Goal: Obtain resource: Download file/media

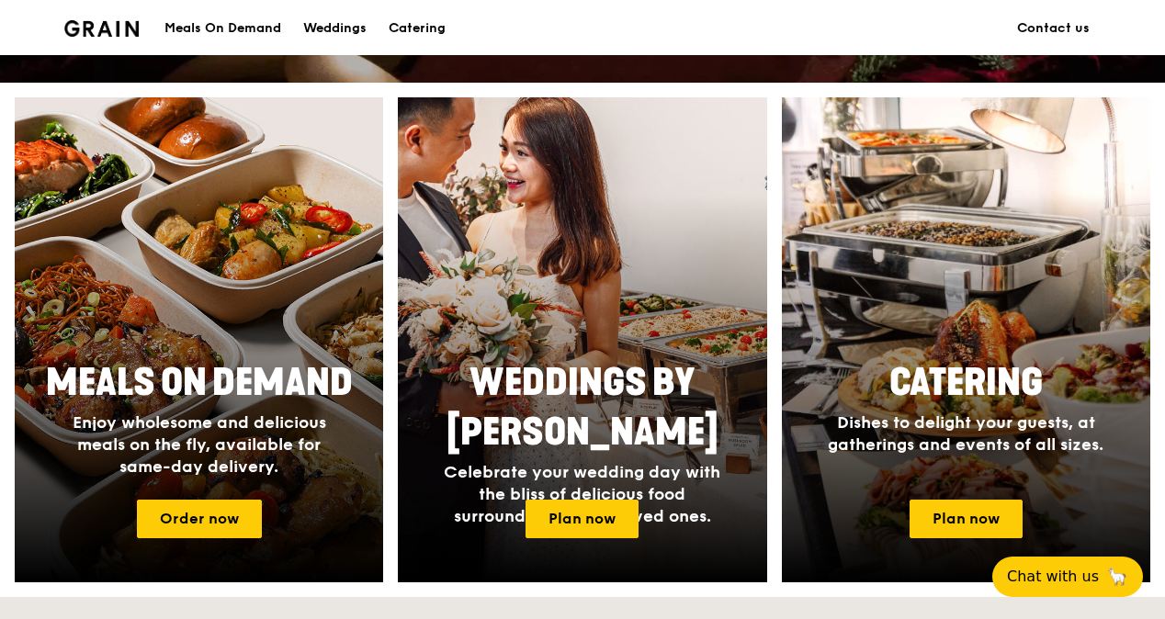
scroll to position [735, 0]
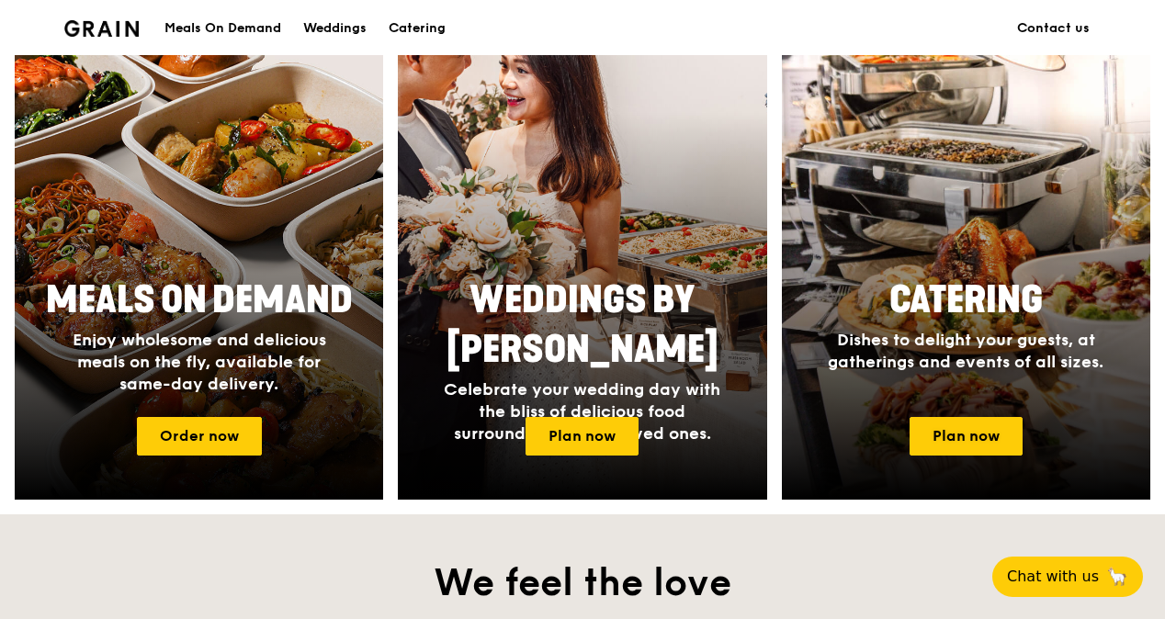
click at [975, 414] on div at bounding box center [966, 257] width 369 height 485
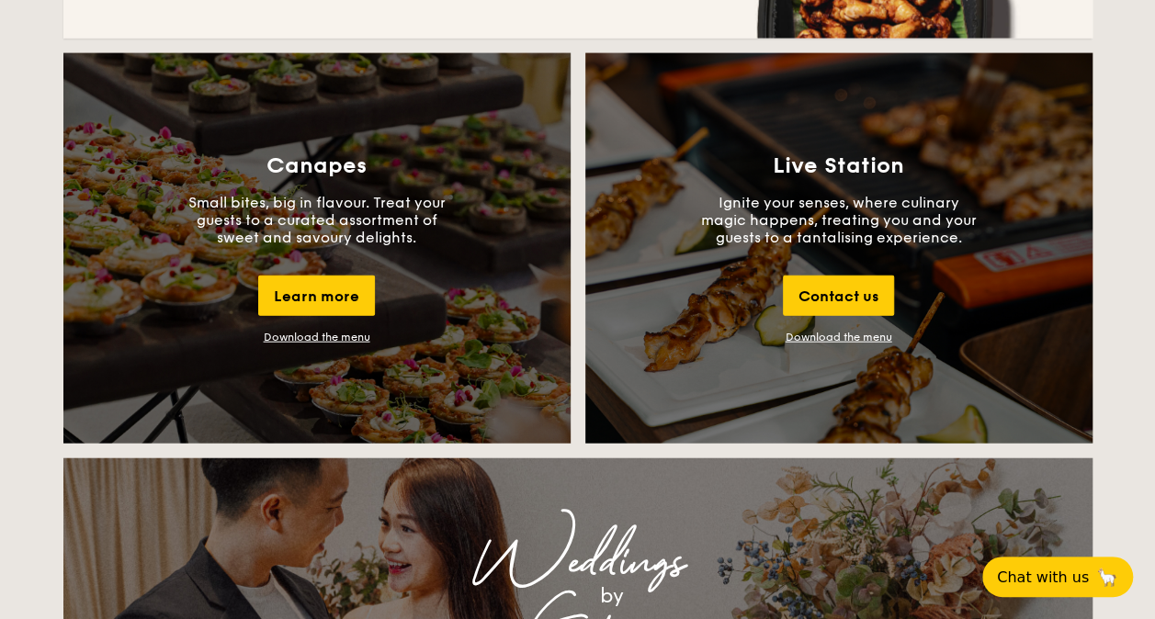
scroll to position [2022, 0]
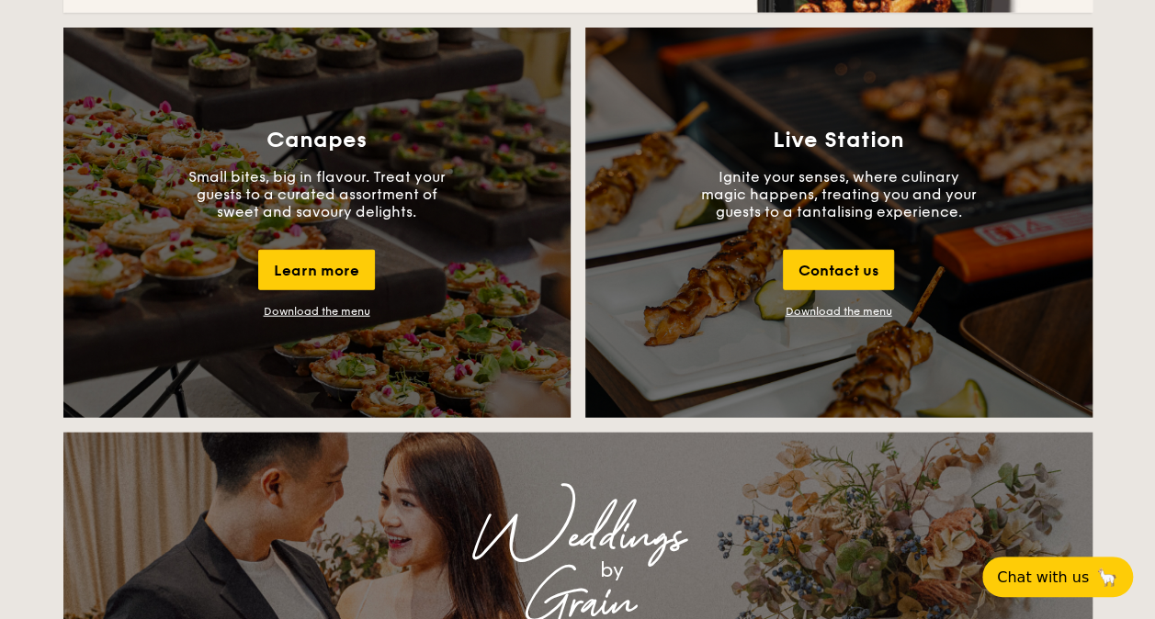
click at [318, 314] on div "Download the menu" at bounding box center [317, 311] width 107 height 13
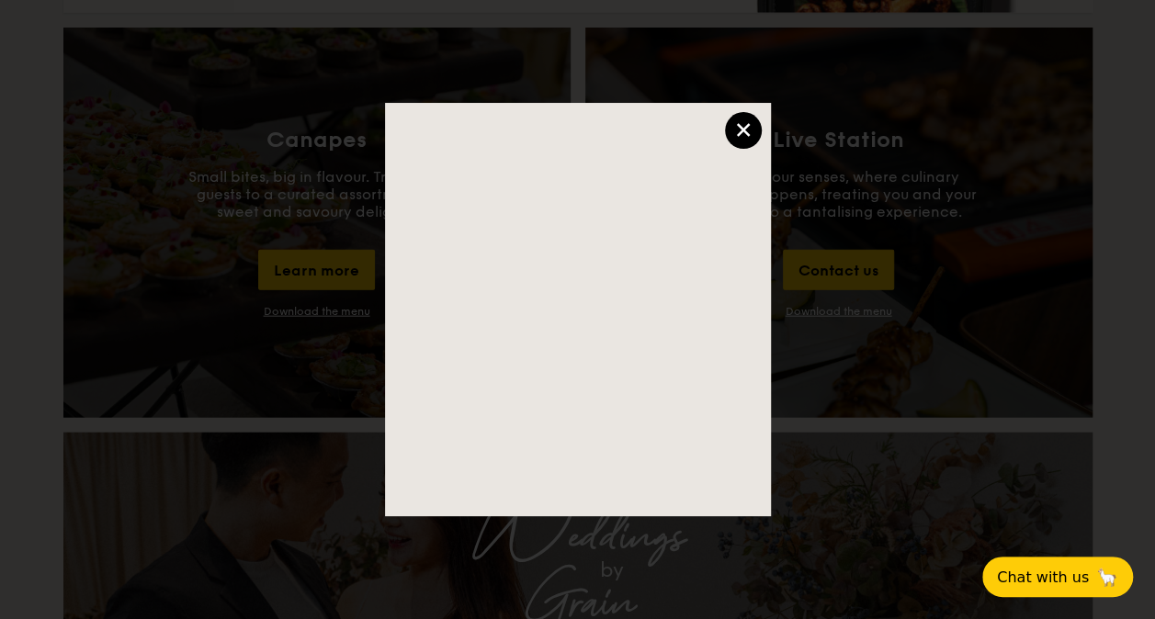
click at [745, 129] on div "×" at bounding box center [743, 130] width 37 height 37
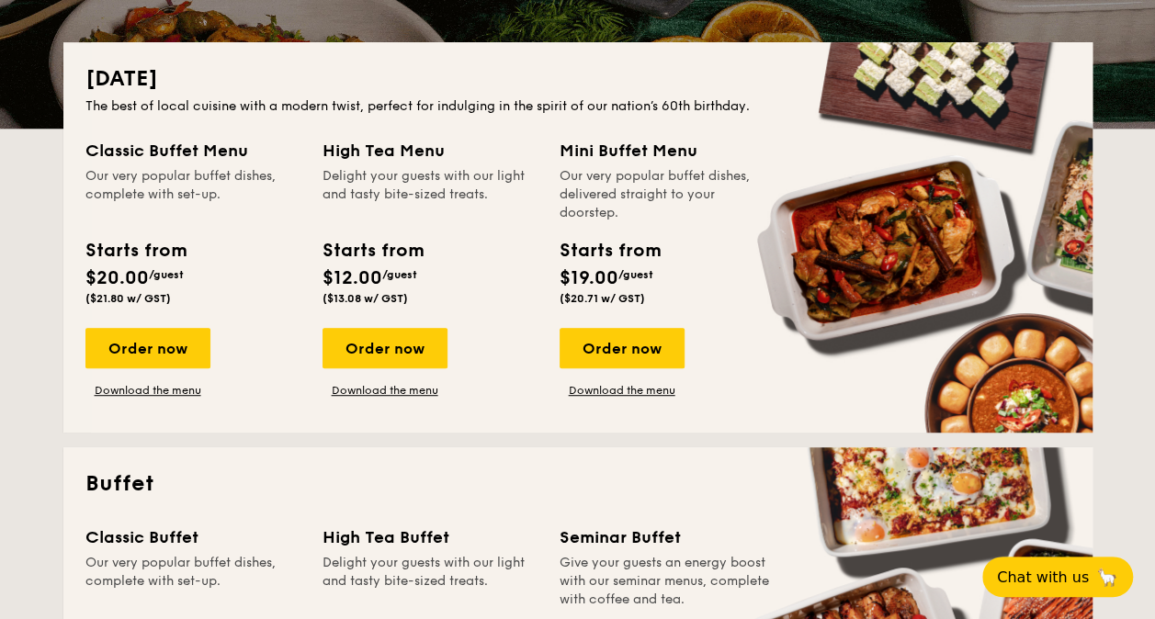
scroll to position [827, 0]
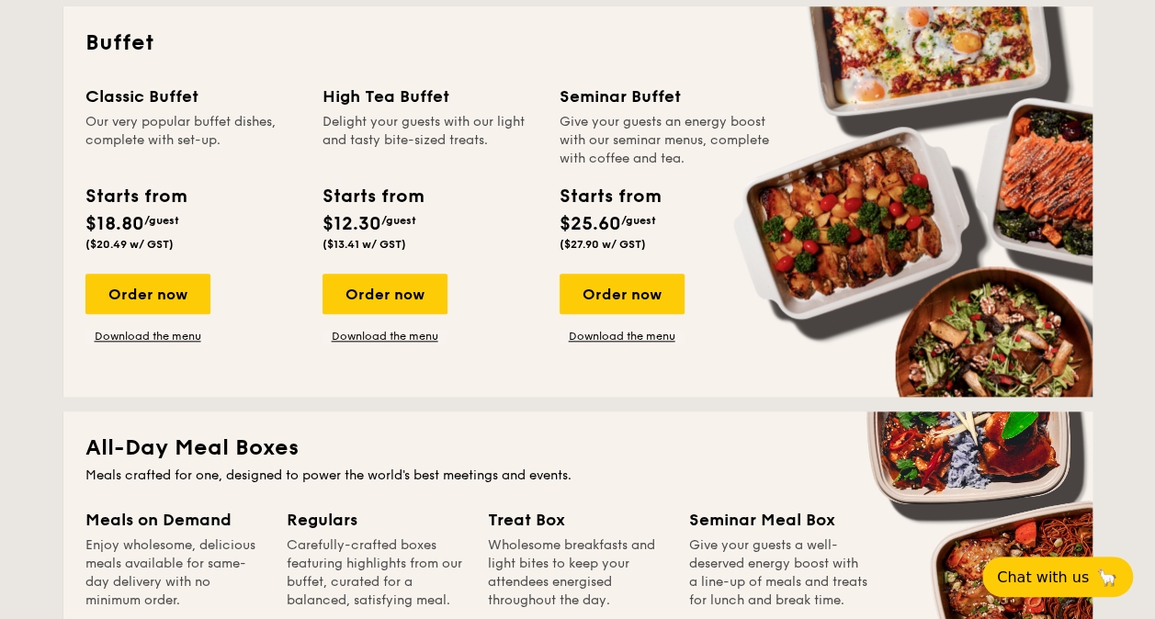
click at [172, 341] on link "Download the menu" at bounding box center [147, 336] width 125 height 15
